Goal: Task Accomplishment & Management: Use online tool/utility

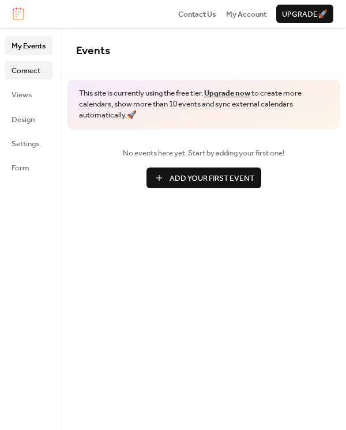
click at [19, 69] on span "Connect" at bounding box center [26, 71] width 29 height 12
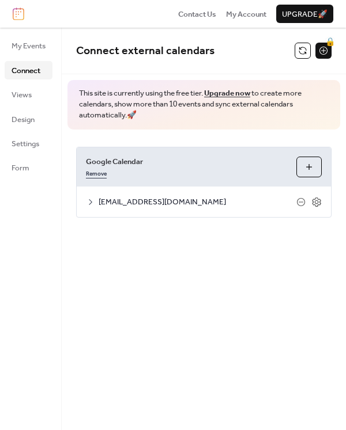
click at [99, 169] on link "Remove" at bounding box center [96, 173] width 21 height 12
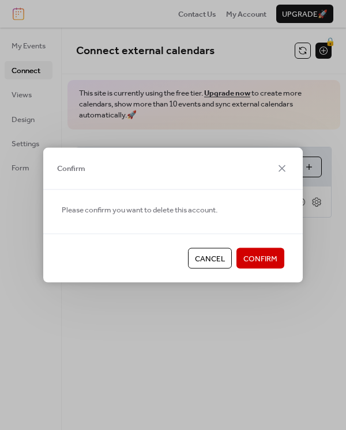
click at [248, 260] on span "Confirm" at bounding box center [260, 260] width 34 height 12
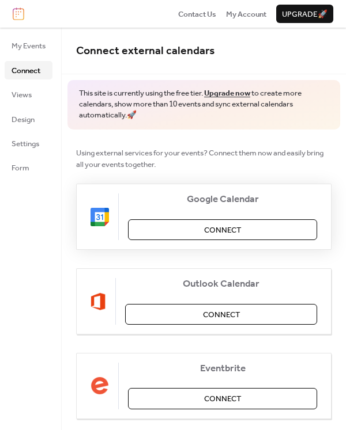
click at [255, 225] on button "Connect" at bounding box center [222, 230] width 189 height 21
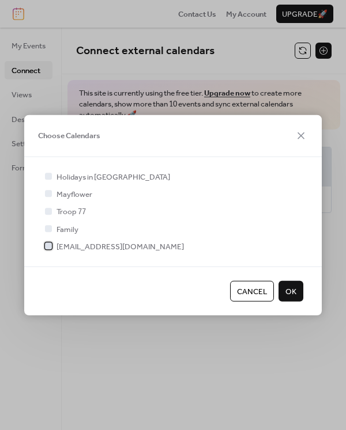
click at [49, 249] on div at bounding box center [48, 246] width 7 height 7
click at [290, 294] on span "OK" at bounding box center [290, 292] width 11 height 12
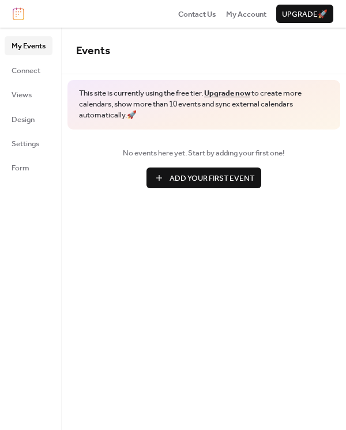
drag, startPoint x: 33, startPoint y: 67, endPoint x: 56, endPoint y: 74, distance: 23.5
click at [33, 67] on span "Connect" at bounding box center [26, 71] width 29 height 12
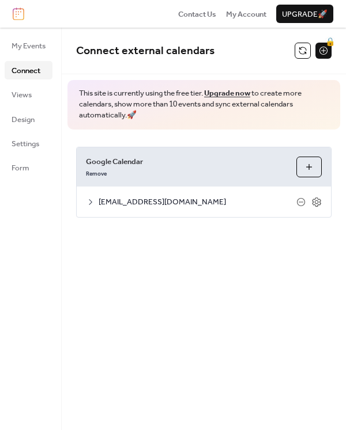
click at [313, 166] on button "Choose Calendars" at bounding box center [308, 167] width 25 height 21
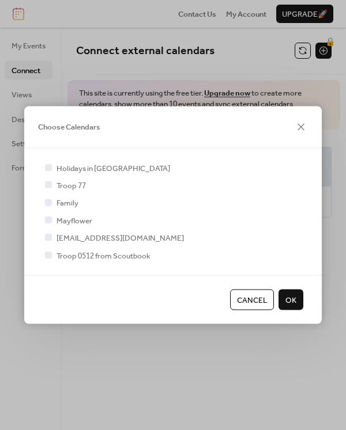
click at [139, 258] on span "Troop 0512 from Scoutbook" at bounding box center [103, 256] width 94 height 12
click at [48, 251] on div at bounding box center [49, 256] width 12 height 12
click at [46, 259] on div at bounding box center [49, 256] width 12 height 12
click at [293, 301] on span "OK" at bounding box center [290, 301] width 11 height 12
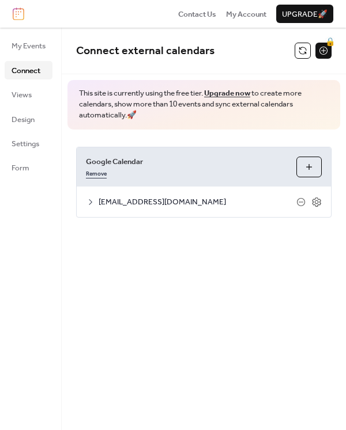
click at [100, 175] on link "Remove" at bounding box center [96, 173] width 21 height 12
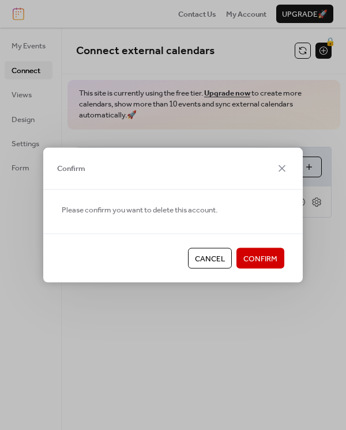
click at [252, 256] on span "Confirm" at bounding box center [260, 260] width 34 height 12
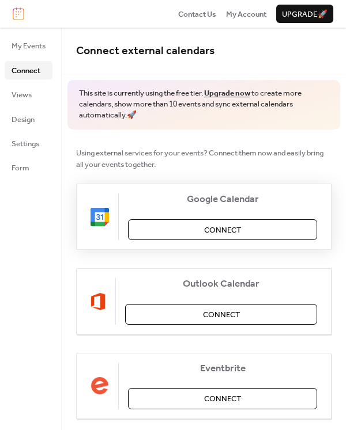
click at [260, 230] on button "Connect" at bounding box center [222, 230] width 189 height 21
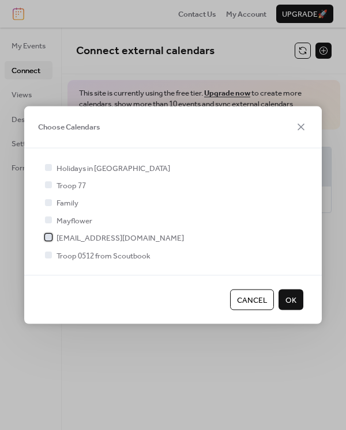
click at [49, 240] on div at bounding box center [48, 237] width 7 height 7
click at [49, 257] on div at bounding box center [48, 255] width 7 height 7
click at [47, 256] on div at bounding box center [48, 255] width 7 height 7
click at [46, 239] on icon at bounding box center [48, 237] width 5 height 5
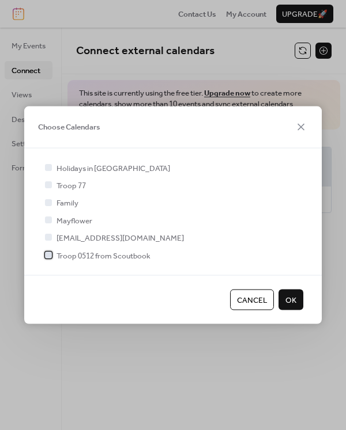
click at [46, 256] on div at bounding box center [48, 255] width 7 height 7
click at [299, 303] on button "OK" at bounding box center [290, 300] width 25 height 21
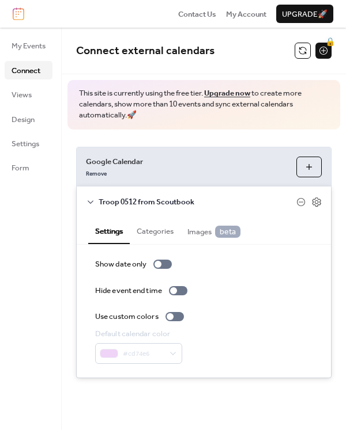
click at [172, 235] on button "Categories" at bounding box center [155, 230] width 51 height 26
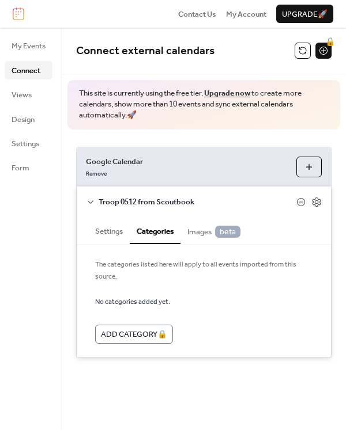
click at [93, 202] on icon at bounding box center [91, 202] width 6 height 3
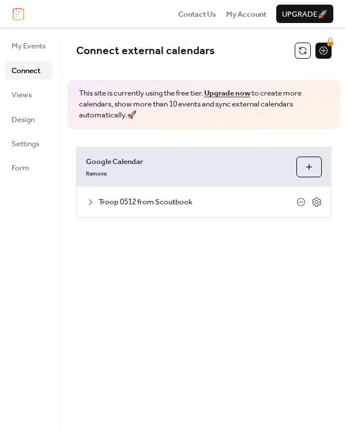
click at [92, 202] on icon at bounding box center [90, 202] width 3 height 6
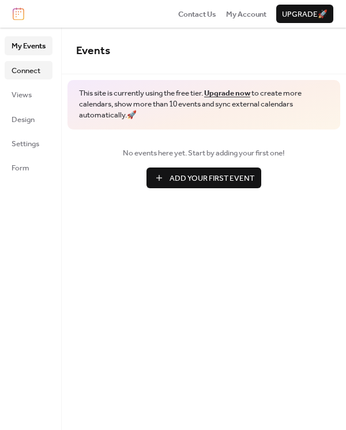
click at [24, 66] on span "Connect" at bounding box center [26, 71] width 29 height 12
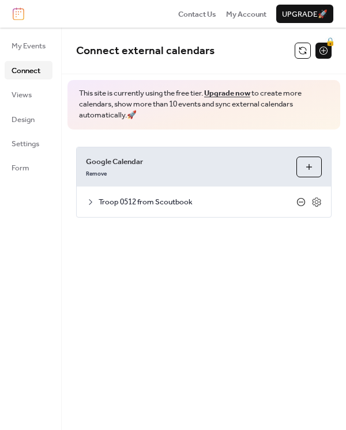
click at [300, 204] on icon at bounding box center [300, 202] width 9 height 9
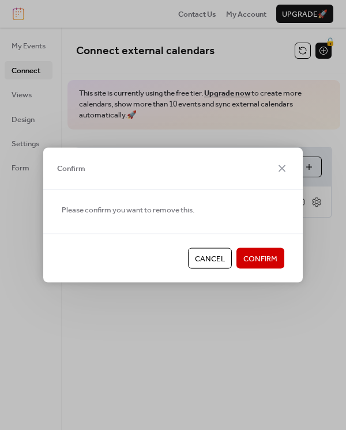
click at [255, 260] on span "Confirm" at bounding box center [260, 260] width 34 height 12
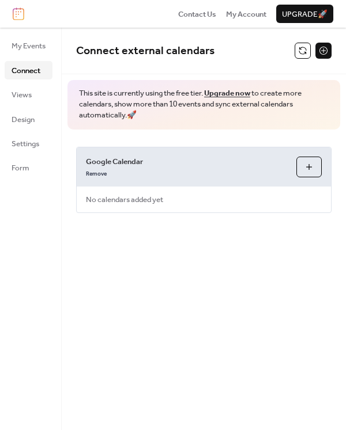
click at [313, 166] on button "Choose Calendars" at bounding box center [308, 167] width 25 height 21
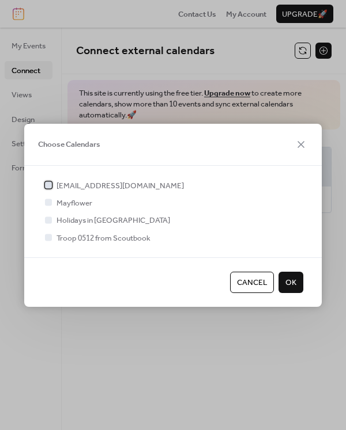
click at [118, 188] on span "[EMAIL_ADDRESS][DOMAIN_NAME]" at bounding box center [119, 186] width 127 height 12
click at [298, 285] on button "OK" at bounding box center [290, 282] width 25 height 21
